Goal: Navigation & Orientation: Find specific page/section

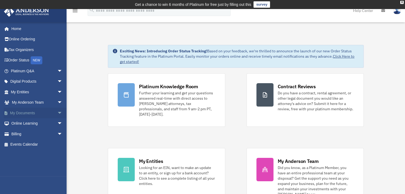
click at [57, 112] on span "arrow_drop_down" at bounding box center [62, 113] width 11 height 11
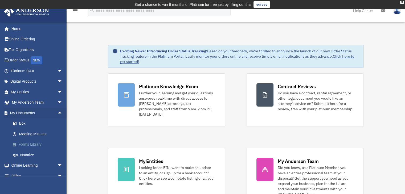
click at [29, 144] on link "Forms Library" at bounding box center [38, 144] width 63 height 11
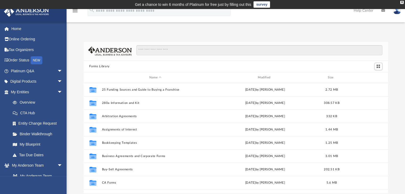
scroll to position [117, 300]
click at [57, 92] on span "arrow_drop_down" at bounding box center [62, 92] width 11 height 11
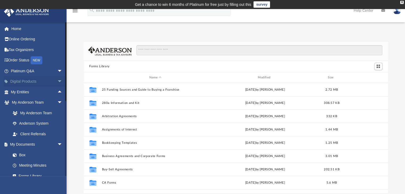
click at [58, 76] on span "arrow_drop_down" at bounding box center [62, 81] width 11 height 11
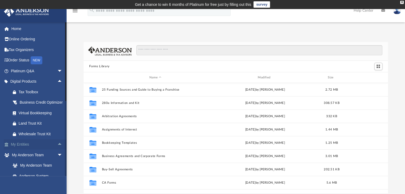
click at [57, 150] on span "arrow_drop_up" at bounding box center [62, 144] width 11 height 11
click at [25, 160] on link "Overview" at bounding box center [38, 155] width 63 height 11
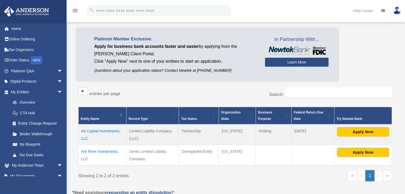
scroll to position [40, 0]
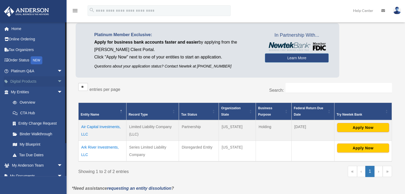
click at [57, 81] on span "arrow_drop_down" at bounding box center [62, 81] width 11 height 11
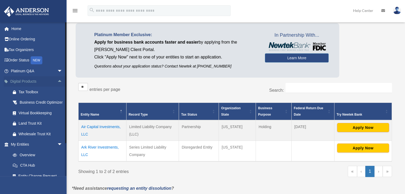
click at [57, 81] on span "arrow_drop_up" at bounding box center [62, 81] width 11 height 11
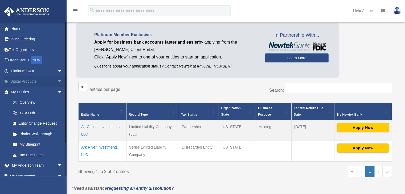
click at [31, 83] on link "Digital Products arrow_drop_down" at bounding box center [37, 81] width 67 height 11
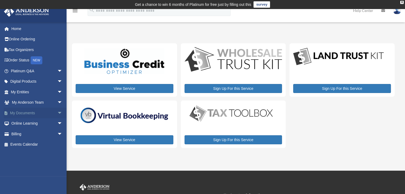
click at [57, 111] on span "arrow_drop_down" at bounding box center [62, 113] width 11 height 11
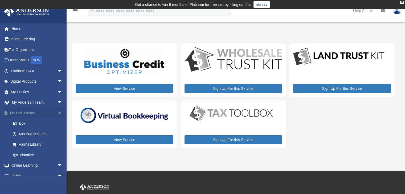
click at [57, 111] on span "arrow_drop_up" at bounding box center [62, 113] width 11 height 11
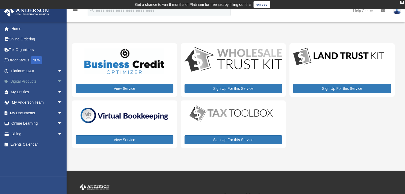
click at [35, 81] on link "Digital Products arrow_drop_down" at bounding box center [37, 81] width 67 height 11
click at [57, 82] on span "arrow_drop_down" at bounding box center [62, 81] width 11 height 11
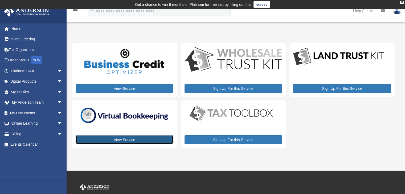
click at [119, 141] on link "View Service" at bounding box center [125, 139] width 98 height 9
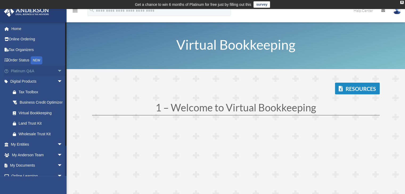
click at [57, 71] on span "arrow_drop_down" at bounding box center [62, 71] width 11 height 11
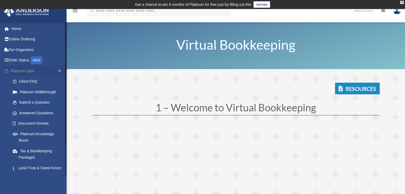
click at [57, 71] on span "arrow_drop_up" at bounding box center [62, 71] width 11 height 11
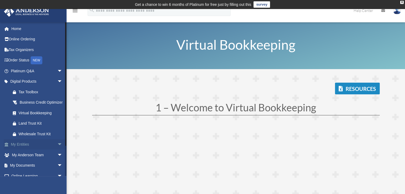
click at [57, 150] on span "arrow_drop_down" at bounding box center [62, 144] width 11 height 11
click at [57, 150] on span "arrow_drop_up" at bounding box center [62, 144] width 11 height 11
click at [57, 171] on span "arrow_drop_down" at bounding box center [62, 165] width 11 height 11
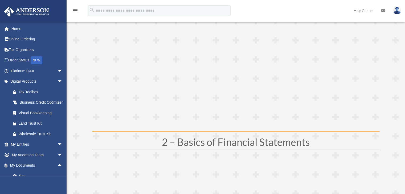
scroll to position [164, 0]
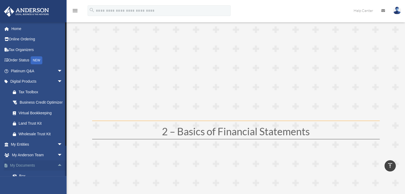
click at [57, 171] on span "arrow_drop_up" at bounding box center [62, 165] width 11 height 11
click at [57, 150] on span "arrow_drop_down" at bounding box center [62, 144] width 11 height 11
click at [57, 150] on span "arrow_drop_up" at bounding box center [62, 144] width 11 height 11
click at [57, 150] on span "arrow_drop_down" at bounding box center [62, 144] width 11 height 11
click at [30, 171] on link "CTA Hub" at bounding box center [38, 165] width 63 height 11
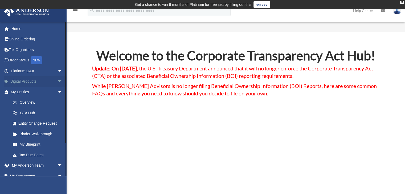
click at [57, 81] on span "arrow_drop_down" at bounding box center [62, 81] width 11 height 11
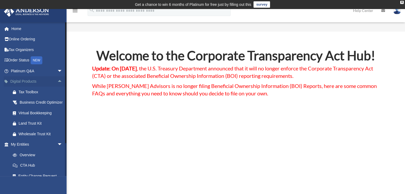
click at [57, 81] on span "arrow_drop_up" at bounding box center [62, 81] width 11 height 11
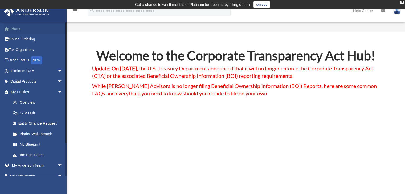
click at [19, 29] on link "Home" at bounding box center [37, 28] width 67 height 11
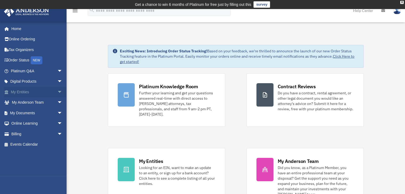
click at [57, 91] on span "arrow_drop_down" at bounding box center [62, 92] width 11 height 11
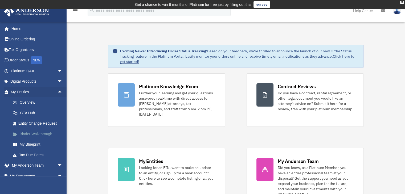
click at [35, 133] on link "Binder Walkthrough" at bounding box center [38, 134] width 63 height 11
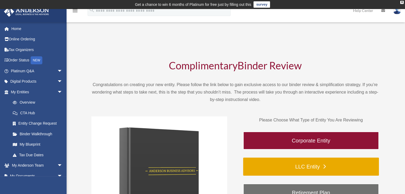
click at [289, 171] on link "LLC Entity" at bounding box center [311, 167] width 136 height 18
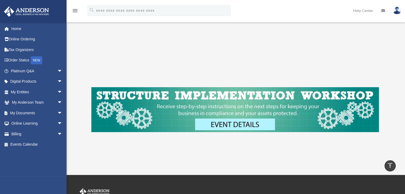
scroll to position [171, 0]
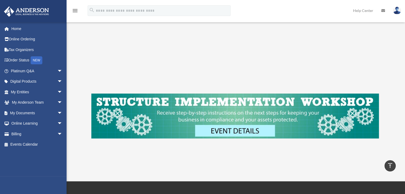
click at [224, 132] on img at bounding box center [234, 116] width 287 height 45
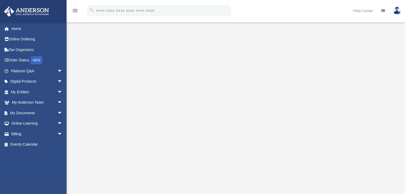
scroll to position [69, 0]
click at [57, 92] on span "arrow_drop_down" at bounding box center [62, 92] width 11 height 11
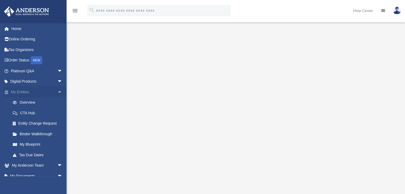
click at [57, 92] on span "arrow_drop_up" at bounding box center [62, 92] width 11 height 11
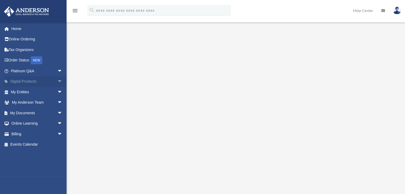
click at [57, 82] on span "arrow_drop_down" at bounding box center [62, 81] width 11 height 11
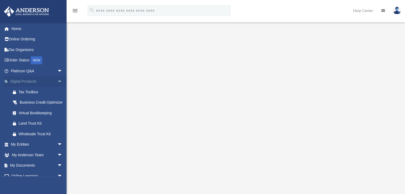
click at [57, 82] on span "arrow_drop_up" at bounding box center [62, 81] width 11 height 11
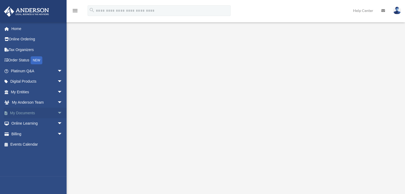
click at [57, 111] on span "arrow_drop_down" at bounding box center [62, 113] width 11 height 11
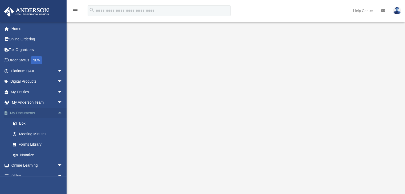
click at [57, 111] on span "arrow_drop_up" at bounding box center [62, 113] width 11 height 11
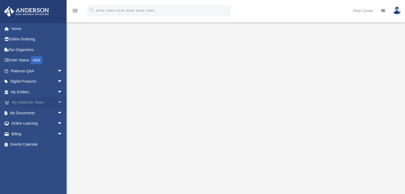
click at [57, 103] on span "arrow_drop_down" at bounding box center [62, 102] width 11 height 11
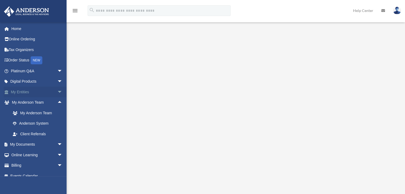
click at [57, 90] on span "arrow_drop_down" at bounding box center [62, 92] width 11 height 11
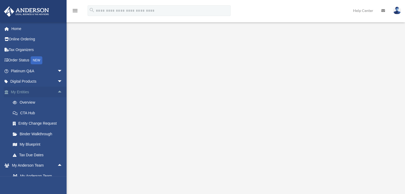
click at [57, 90] on span "arrow_drop_up" at bounding box center [62, 92] width 11 height 11
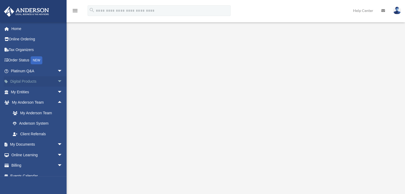
click at [57, 82] on span "arrow_drop_down" at bounding box center [62, 81] width 11 height 11
click at [57, 82] on span "arrow_drop_up" at bounding box center [62, 81] width 11 height 11
click at [57, 72] on span "arrow_drop_down" at bounding box center [62, 71] width 11 height 11
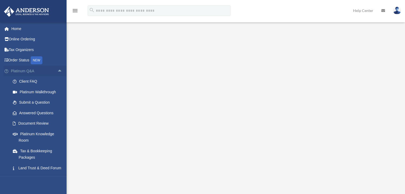
click at [57, 72] on span "arrow_drop_up" at bounding box center [62, 71] width 11 height 11
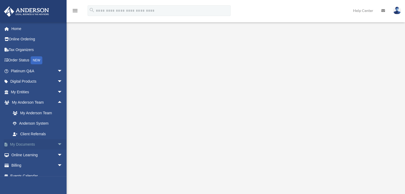
click at [57, 143] on span "arrow_drop_down" at bounding box center [62, 144] width 11 height 11
click at [57, 143] on span "arrow_drop_up" at bounding box center [62, 144] width 11 height 11
click at [57, 90] on span "arrow_drop_down" at bounding box center [62, 92] width 11 height 11
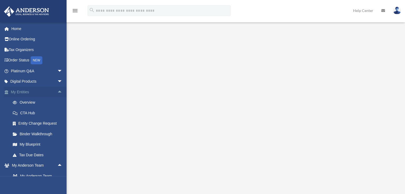
click at [57, 90] on span "arrow_drop_up" at bounding box center [62, 92] width 11 height 11
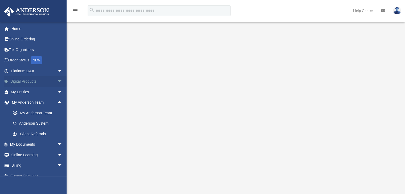
click at [57, 80] on span "arrow_drop_down" at bounding box center [62, 81] width 11 height 11
click at [57, 80] on span "arrow_drop_up" at bounding box center [62, 81] width 11 height 11
click at [57, 70] on span "arrow_drop_down" at bounding box center [62, 71] width 11 height 11
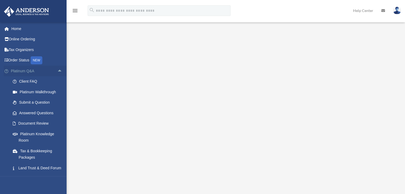
click at [57, 70] on span "arrow_drop_up" at bounding box center [62, 71] width 11 height 11
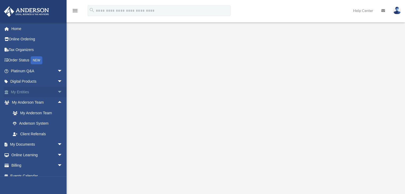
click at [57, 90] on span "arrow_drop_down" at bounding box center [62, 92] width 11 height 11
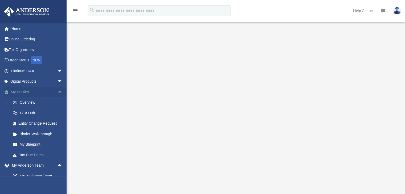
click at [57, 90] on span "arrow_drop_up" at bounding box center [62, 92] width 11 height 11
